Goal: Task Accomplishment & Management: Manage account settings

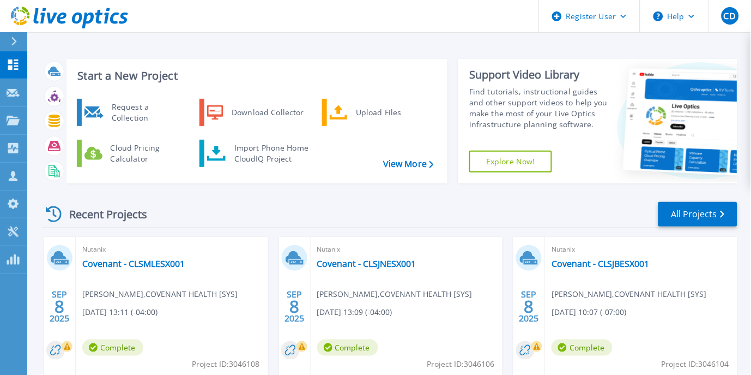
click at [290, 212] on div "Recent Projects All Projects" at bounding box center [390, 214] width 696 height 27
click at [290, 216] on div "Recent Projects All Projects" at bounding box center [390, 214] width 696 height 27
drag, startPoint x: 18, startPoint y: 180, endPoint x: 34, endPoint y: 177, distance: 16.7
click at [18, 180] on icon at bounding box center [13, 176] width 13 height 10
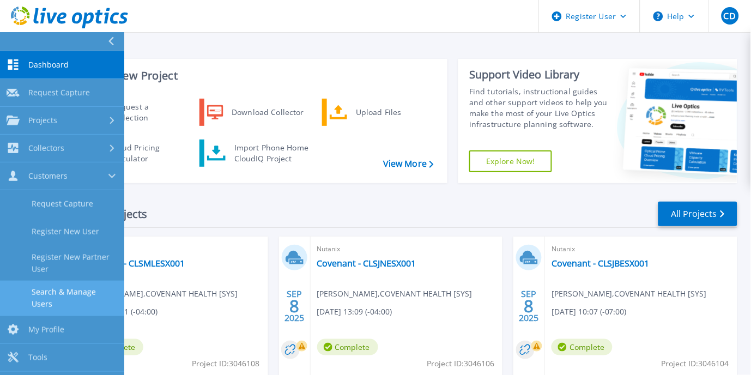
click at [78, 295] on link "Search & Manage Users" at bounding box center [62, 298] width 124 height 35
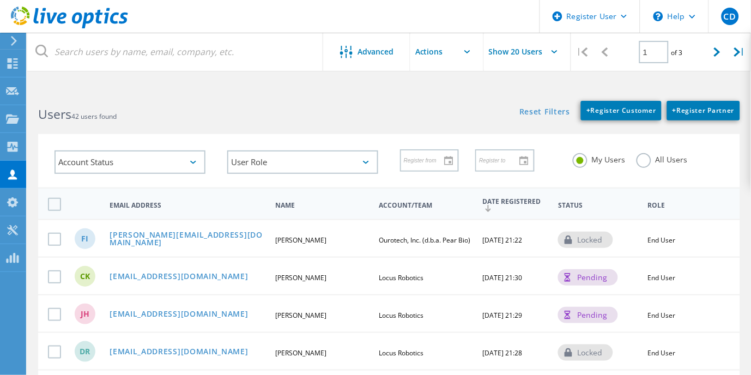
click at [656, 156] on label "All Users" at bounding box center [662, 158] width 51 height 10
click at [0, 0] on input "All Users" at bounding box center [0, 0] width 0 height 0
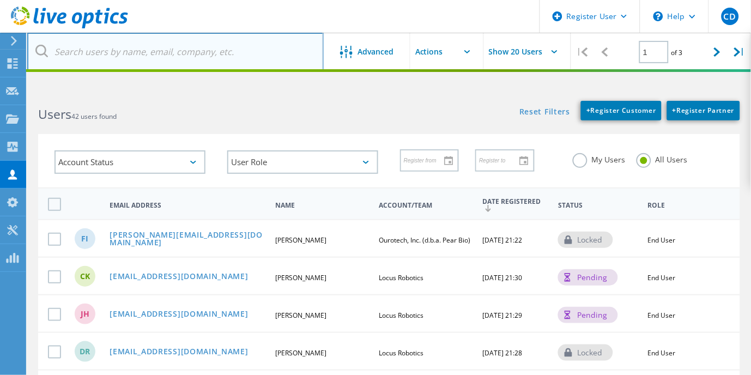
click at [189, 51] on input "text" at bounding box center [175, 52] width 297 height 38
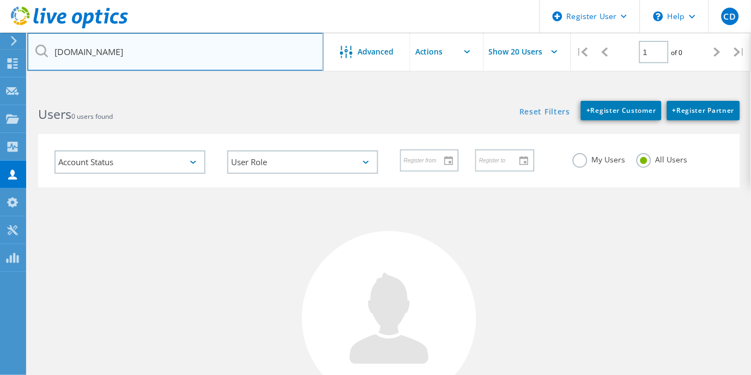
click at [98, 51] on input "[DOMAIN_NAME]" at bounding box center [175, 52] width 297 height 38
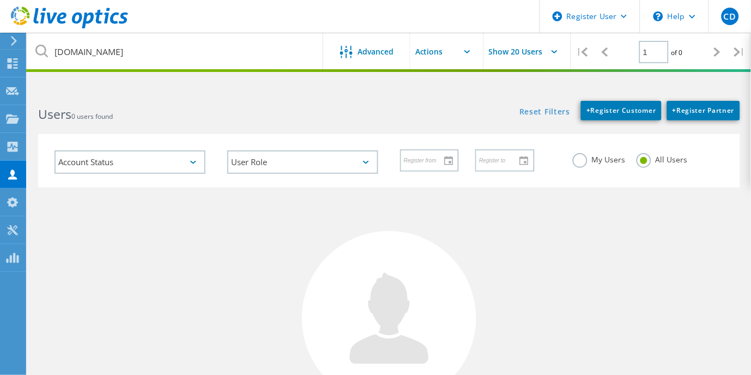
click at [122, 97] on div "Users 0 users found" at bounding box center [208, 104] width 362 height 29
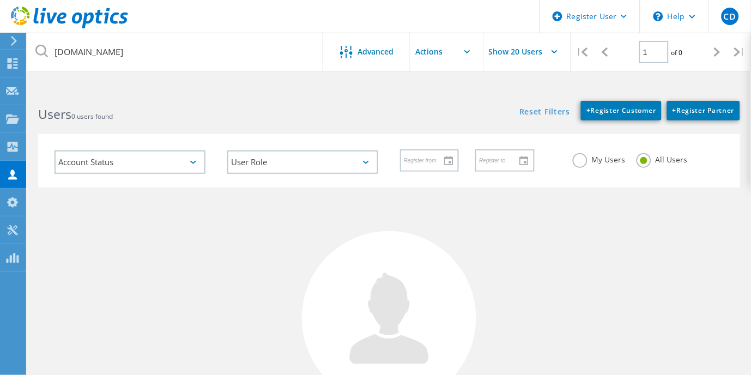
click at [118, 103] on div "Users 0 users found" at bounding box center [208, 104] width 362 height 29
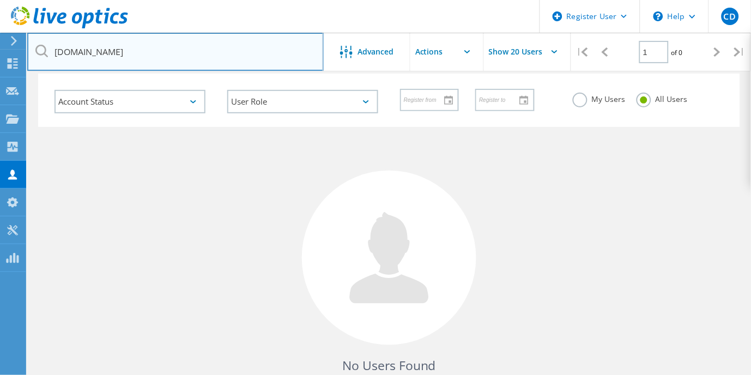
click at [57, 43] on input "[DOMAIN_NAME]" at bounding box center [175, 52] width 297 height 38
click at [61, 51] on input "[DOMAIN_NAME]" at bounding box center [175, 52] width 297 height 38
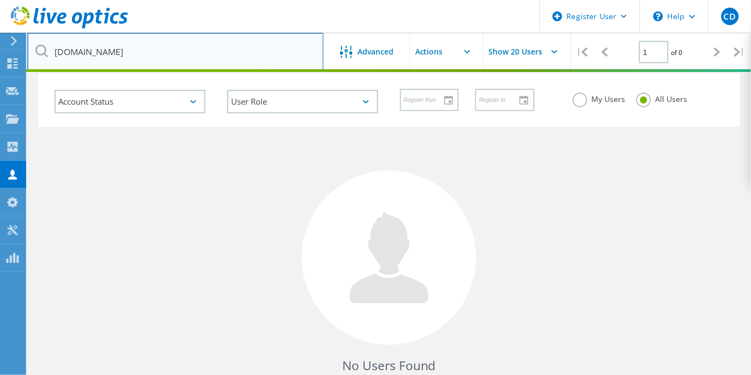
type input "[DOMAIN_NAME]"
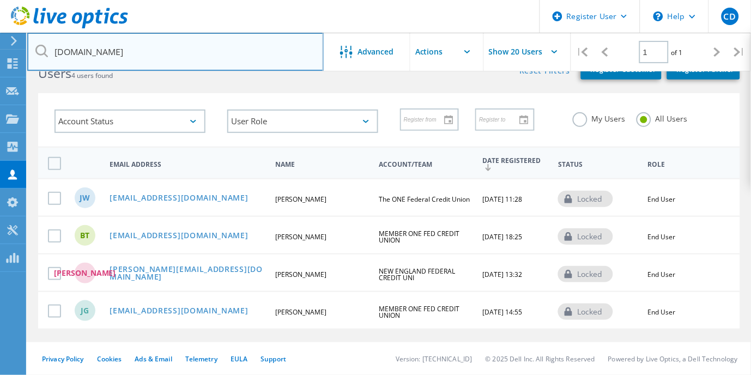
scroll to position [41, 0]
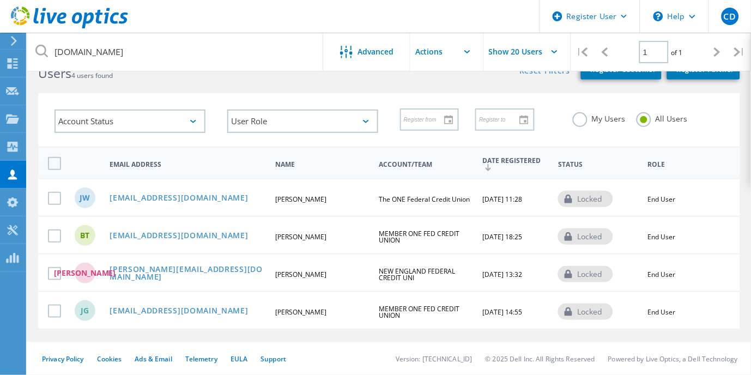
click at [167, 85] on div "Account Status Activated Pending Activation Pending Password Reset Activated No…" at bounding box center [389, 113] width 724 height 67
click at [154, 194] on link "[EMAIL_ADDRESS][DOMAIN_NAME]" at bounding box center [179, 198] width 139 height 9
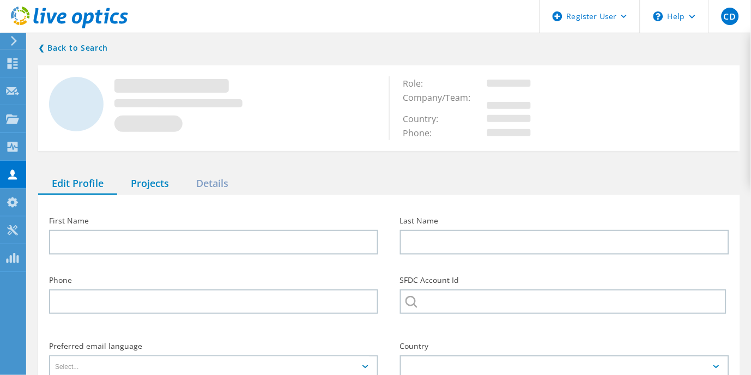
type input "[PERSON_NAME]"
type input "The ONE Federal Credit Union"
type input "English"
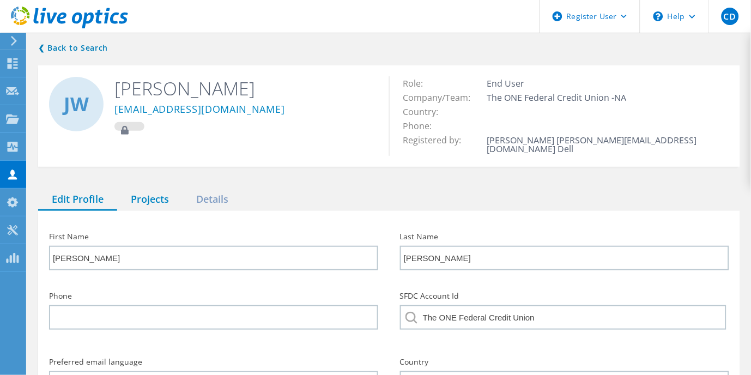
click at [141, 193] on div "Projects" at bounding box center [149, 200] width 65 height 22
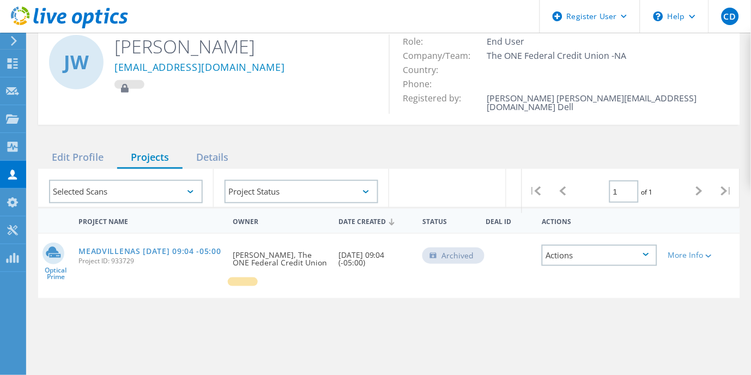
scroll to position [61, 0]
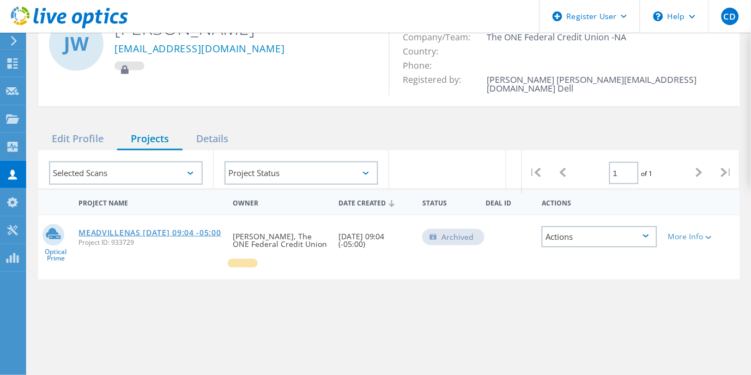
click at [148, 229] on link "MEADVILLENAS [DATE] 09:04 -05:00" at bounding box center [150, 233] width 142 height 8
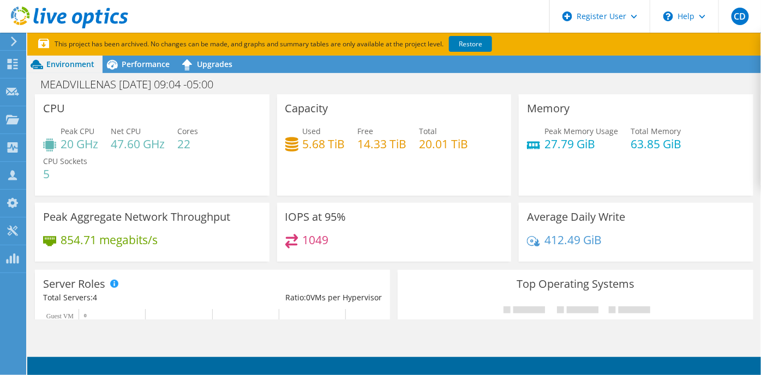
click at [222, 155] on div "Peak CPU 20 GHz Net CPU 47.60 GHz Cores 22 CPU Sockets 5" at bounding box center [152, 157] width 218 height 65
